Goal: Browse casually

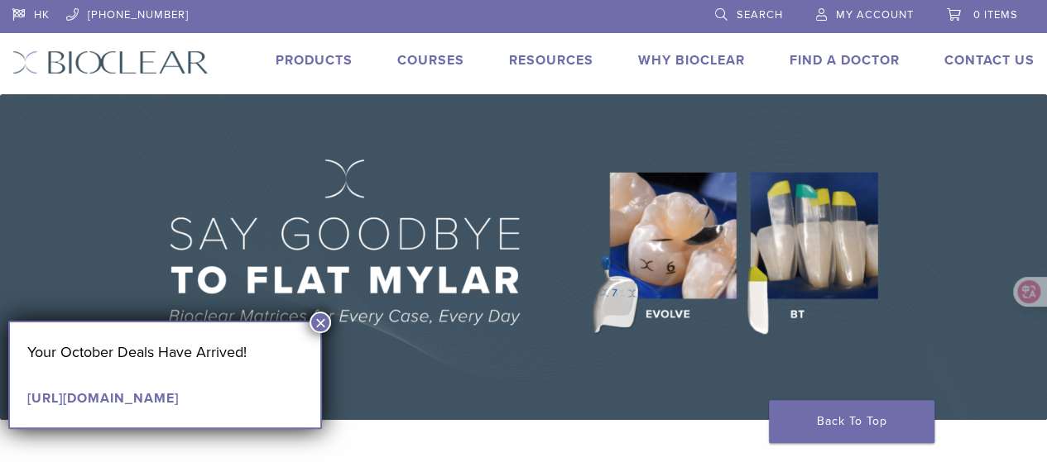
click at [318, 319] on button "×" at bounding box center [320, 323] width 22 height 22
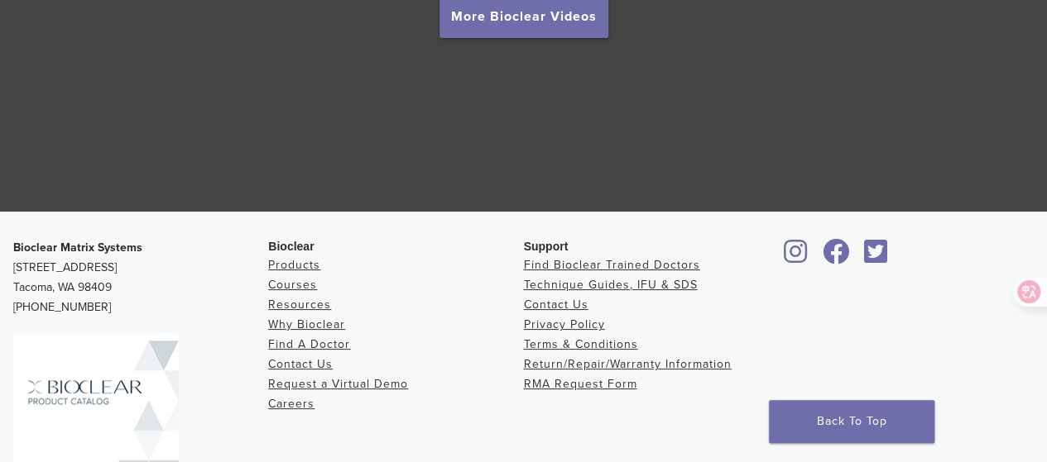
scroll to position [3278, 0]
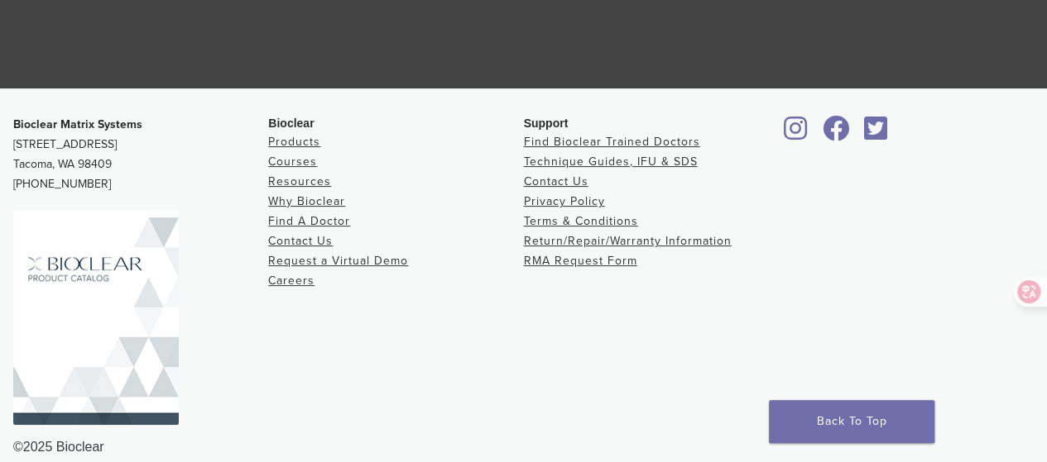
click at [165, 102] on div "Bioclear Matrix Systems [STREET_ADDRESS] [PHONE_NUMBER] Bioclear Products Cours…" at bounding box center [523, 286] width 1047 height 369
click at [177, 102] on div "Bioclear Matrix Systems [STREET_ADDRESS] [PHONE_NUMBER] Bioclear Products Cours…" at bounding box center [523, 286] width 1047 height 369
click at [150, 89] on footer "Bioclear Matrix Systems [STREET_ADDRESS] [PHONE_NUMBER] Bioclear Products Cours…" at bounding box center [523, 286] width 1047 height 395
click at [175, 102] on div "Bioclear Matrix Systems [STREET_ADDRESS] [PHONE_NUMBER] Bioclear Products Cours…" at bounding box center [523, 286] width 1047 height 369
click at [159, 102] on div "Bioclear Matrix Systems [STREET_ADDRESS] [PHONE_NUMBER] Bioclear Products Cours…" at bounding box center [523, 286] width 1047 height 369
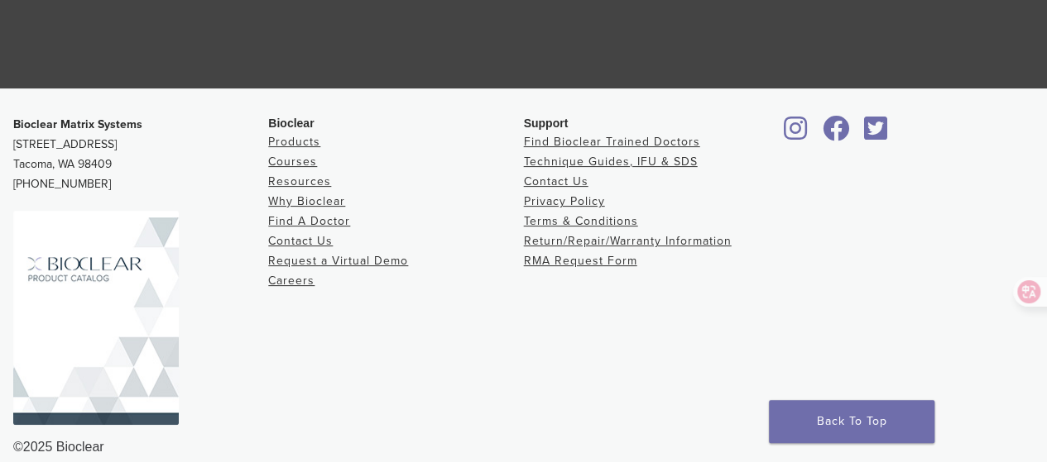
click at [146, 102] on div "Bioclear Matrix Systems [STREET_ADDRESS] [PHONE_NUMBER] Bioclear Products Cours…" at bounding box center [523, 286] width 1047 height 369
click at [150, 102] on div "Bioclear Matrix Systems [STREET_ADDRESS] [PHONE_NUMBER] Bioclear Products Cours…" at bounding box center [523, 286] width 1047 height 369
click at [142, 102] on div "Bioclear Matrix Systems [STREET_ADDRESS] [PHONE_NUMBER] Bioclear Products Cours…" at bounding box center [523, 286] width 1047 height 369
click at [152, 102] on div "Bioclear Matrix Systems [STREET_ADDRESS] [PHONE_NUMBER] Bioclear Products Cours…" at bounding box center [523, 286] width 1047 height 369
click at [203, 102] on div "Bioclear Matrix Systems [STREET_ADDRESS] [PHONE_NUMBER] Bioclear Products Cours…" at bounding box center [523, 286] width 1047 height 369
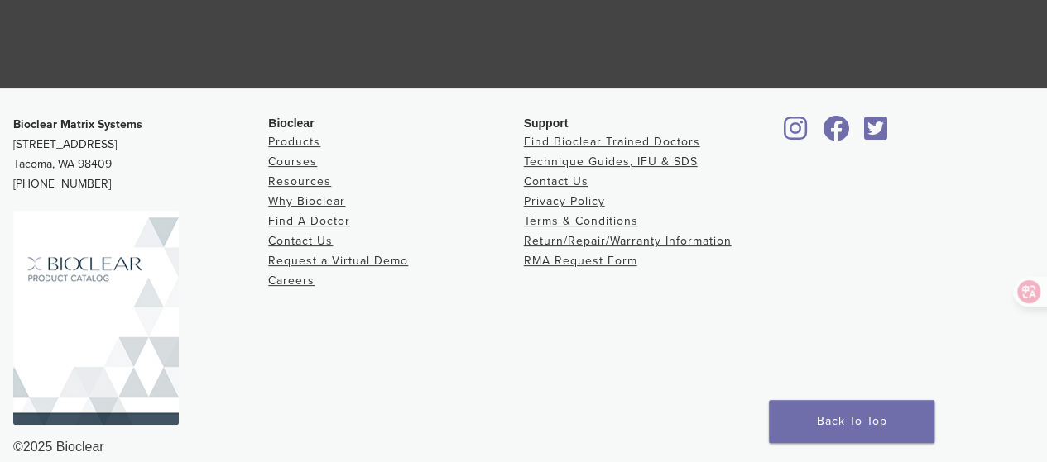
click at [199, 102] on div "Bioclear Matrix Systems [STREET_ADDRESS] [PHONE_NUMBER] Bioclear Products Cours…" at bounding box center [523, 286] width 1047 height 369
